Goal: Transaction & Acquisition: Book appointment/travel/reservation

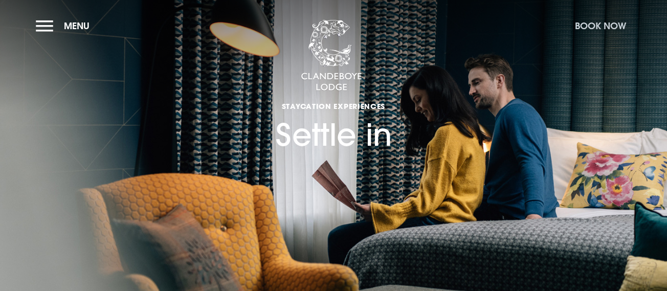
click at [604, 24] on button "Book Now" at bounding box center [599, 26] width 61 height 22
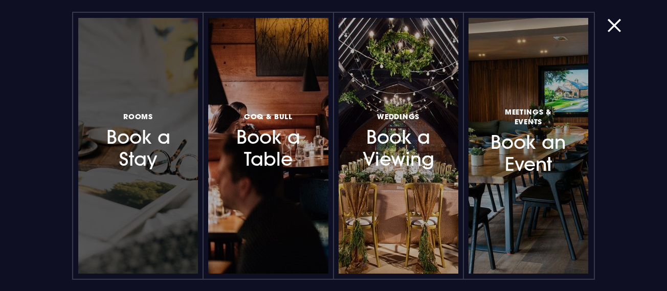
click at [142, 141] on h3 "Rooms Book a Stay" at bounding box center [138, 140] width 77 height 61
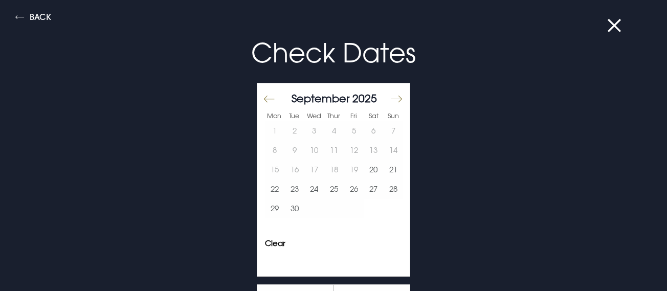
click at [393, 98] on button "Move forward to switch to the next month." at bounding box center [396, 98] width 12 height 21
click at [390, 97] on button "Move forward to switch to the next month." at bounding box center [396, 98] width 12 height 21
click at [387, 167] on button "16" at bounding box center [393, 169] width 20 height 19
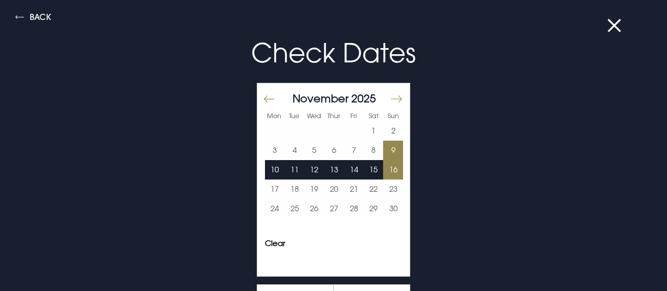
click at [385, 146] on button "9" at bounding box center [393, 150] width 20 height 19
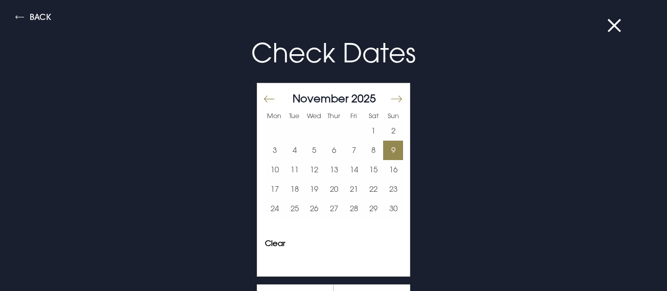
scroll to position [244, 0]
click at [612, 27] on button at bounding box center [620, 25] width 27 height 10
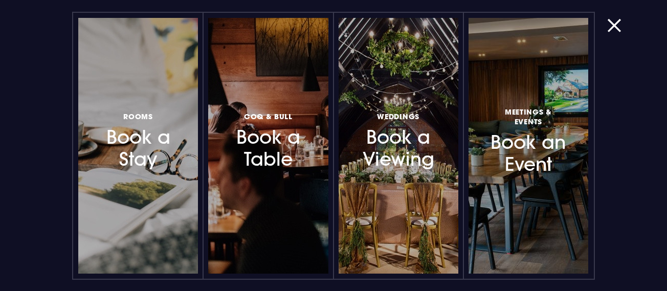
scroll to position [263, 0]
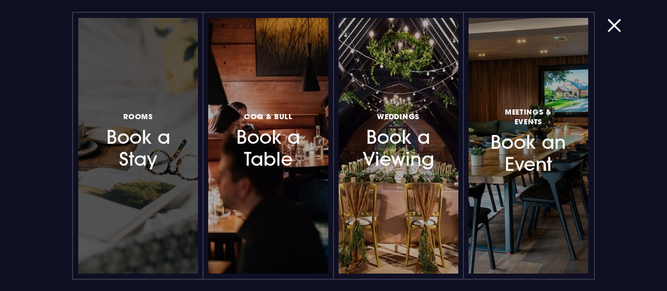
click at [143, 126] on h3 "Rooms Book a Stay" at bounding box center [138, 140] width 77 height 61
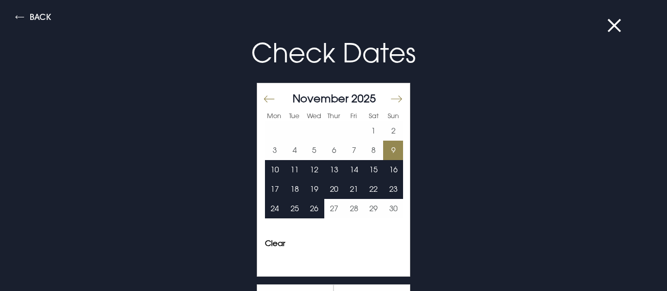
scroll to position [994, 0]
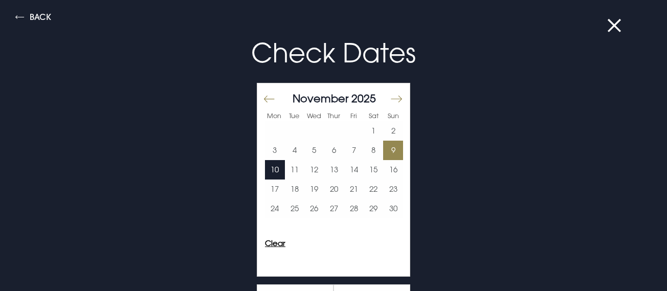
click at [267, 241] on button "Clear" at bounding box center [275, 243] width 20 height 8
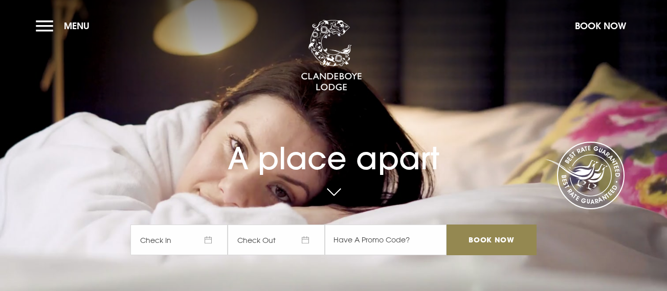
click at [212, 237] on span "Check In" at bounding box center [178, 239] width 97 height 31
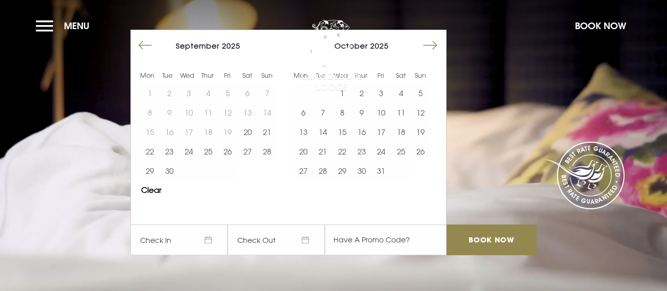
click at [438, 42] on button "Move forward to switch to the next month." at bounding box center [429, 45] width 19 height 19
click at [425, 109] on button "9" at bounding box center [419, 112] width 19 height 19
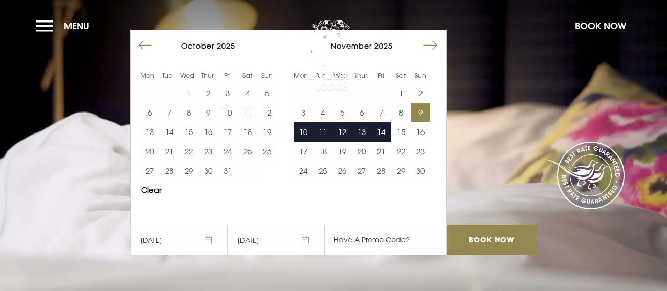
click at [291, 240] on span "10/11/2025" at bounding box center [275, 239] width 97 height 31
click at [327, 129] on button "11" at bounding box center [322, 131] width 19 height 19
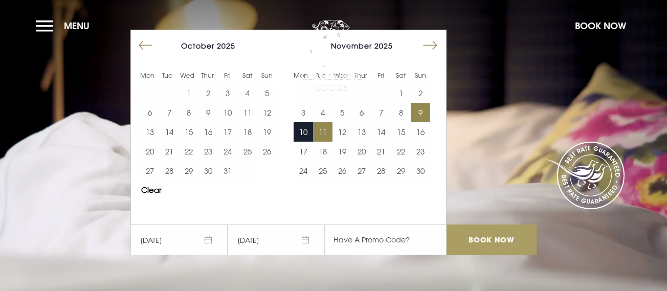
click at [496, 235] on input "Book Now" at bounding box center [491, 239] width 90 height 31
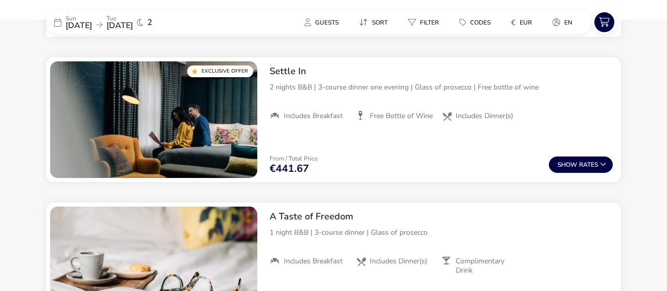
scroll to position [415, 0]
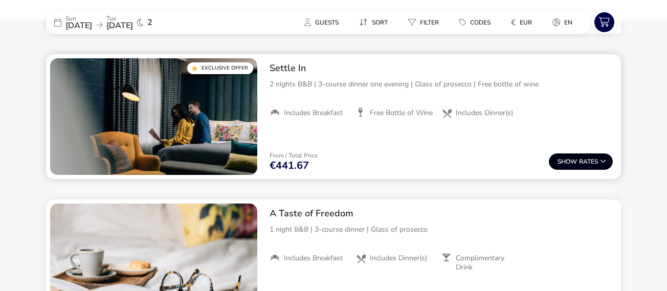
click at [597, 157] on button "Show Rates" at bounding box center [580, 161] width 64 height 16
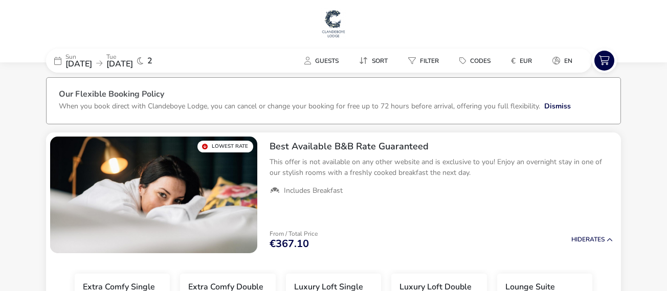
scroll to position [0, 0]
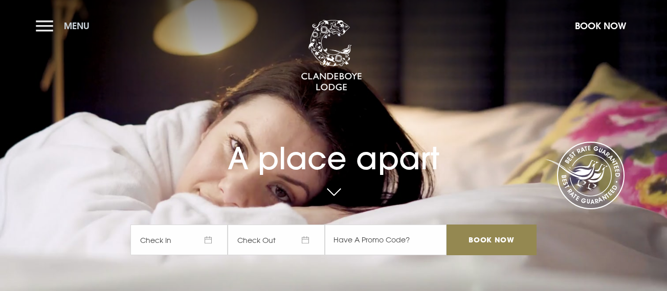
click at [48, 25] on button "Menu" at bounding box center [65, 26] width 59 height 22
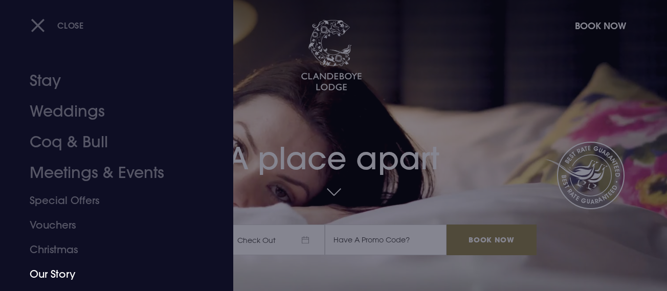
click at [64, 271] on link "Our Story" at bounding box center [110, 274] width 160 height 25
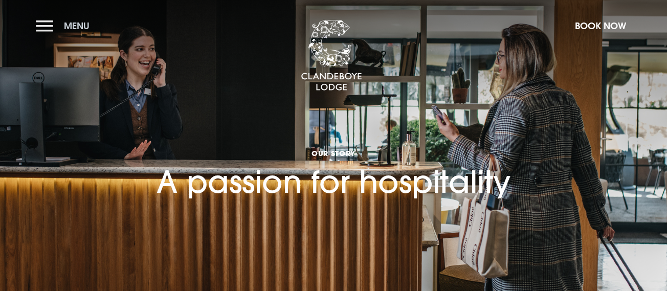
click at [45, 22] on button "Menu" at bounding box center [65, 26] width 59 height 22
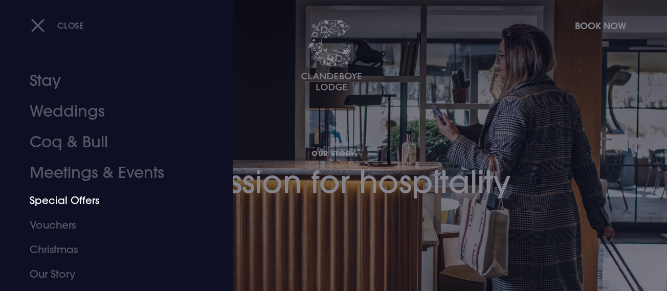
click at [66, 196] on link "Special Offers" at bounding box center [110, 200] width 160 height 25
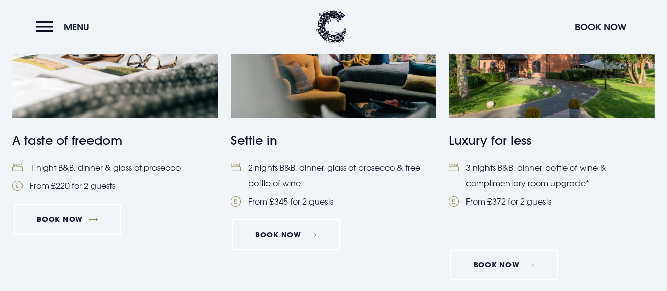
scroll to position [521, 0]
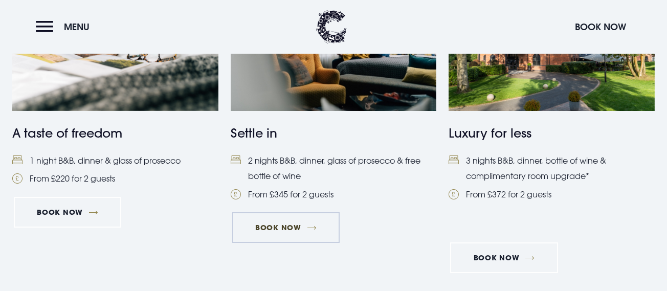
click at [298, 228] on link "Book Now" at bounding box center [285, 227] width 107 height 31
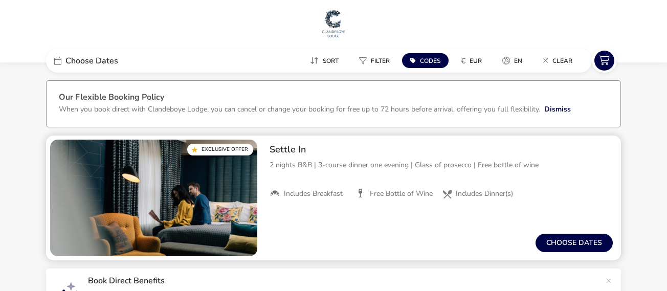
click at [368, 160] on p "2 nights B&B | 3-course dinner one evening | Glass of prosecco | Free bottle of…" at bounding box center [440, 164] width 343 height 11
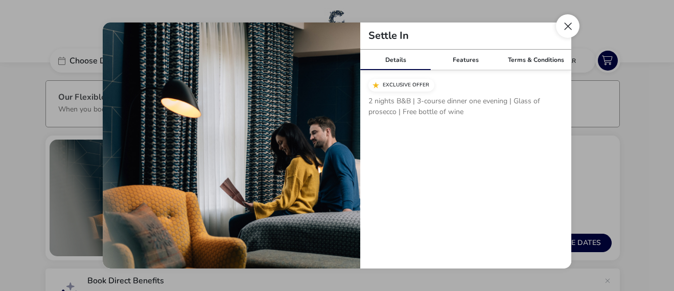
click at [563, 25] on button "Close modal" at bounding box center [568, 26] width 24 height 24
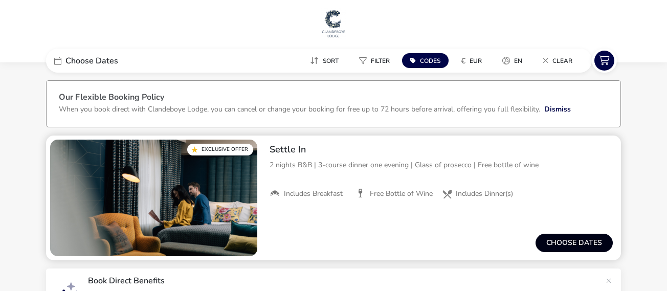
click at [574, 242] on button "Choose dates" at bounding box center [573, 243] width 77 height 18
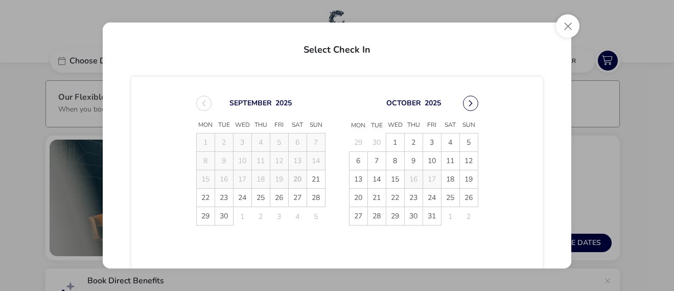
click at [467, 101] on button "Next Month" at bounding box center [470, 103] width 15 height 15
click at [465, 156] on span "9" at bounding box center [469, 161] width 18 height 18
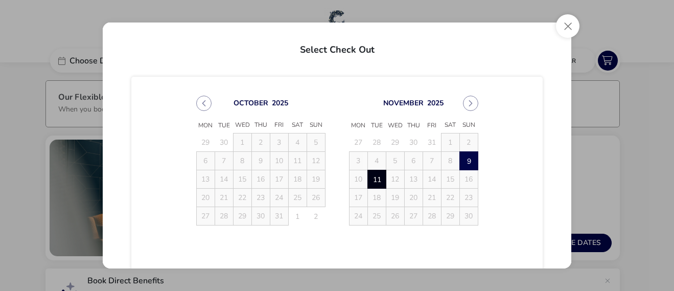
click at [377, 175] on span "11" at bounding box center [377, 179] width 18 height 18
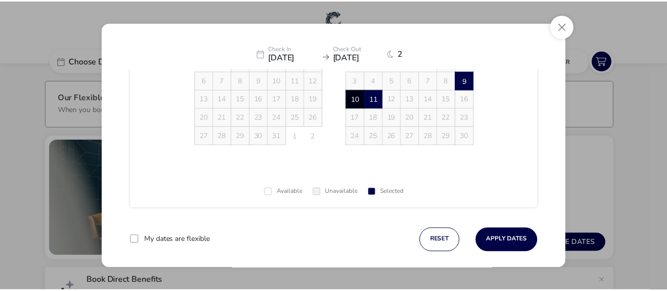
scroll to position [81, 0]
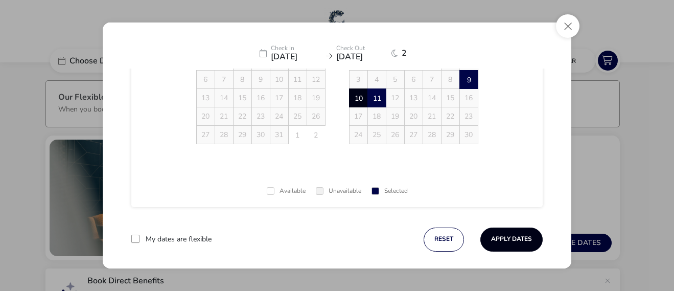
click at [507, 232] on button "Apply Dates" at bounding box center [511, 239] width 62 height 24
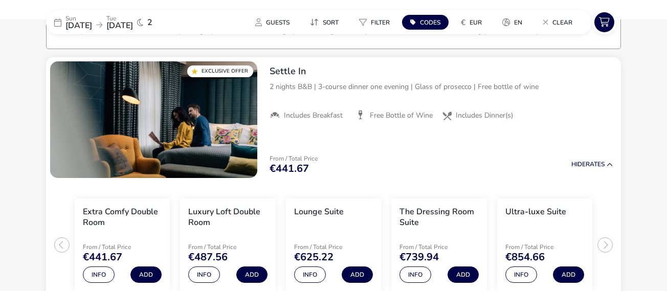
scroll to position [79, 0]
